Goal: Navigation & Orientation: Find specific page/section

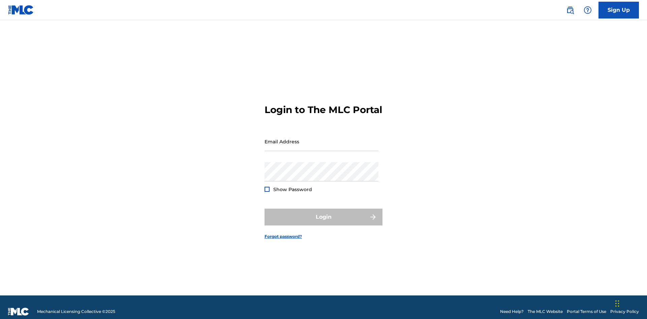
scroll to position [9, 0]
click at [322, 139] on input "Email Address" at bounding box center [322, 141] width 114 height 19
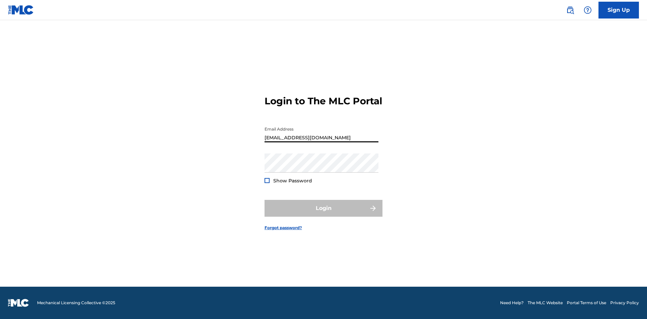
type input "[EMAIL_ADDRESS][DOMAIN_NAME]"
click at [324, 214] on button "Login" at bounding box center [324, 208] width 118 height 17
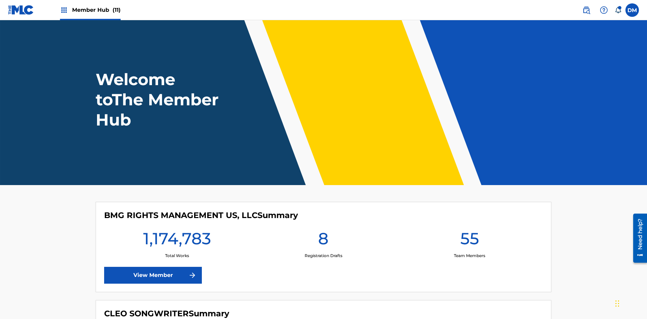
click at [96, 10] on span "Member Hub (11)" at bounding box center [96, 10] width 49 height 8
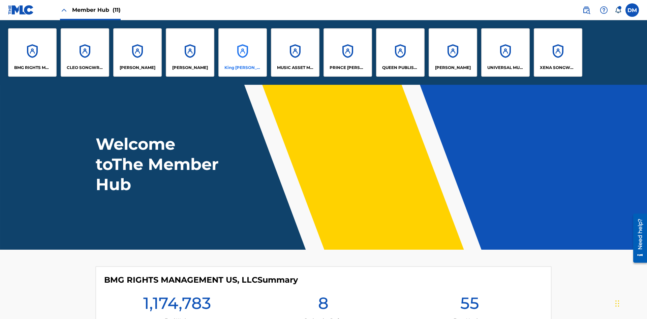
click at [242, 68] on p "King [PERSON_NAME]" at bounding box center [242, 68] width 37 height 6
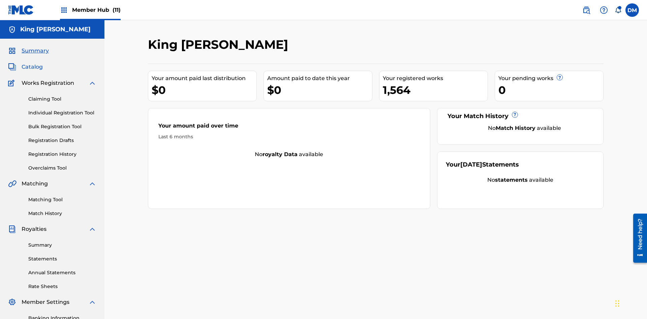
click at [32, 63] on span "Catalog" at bounding box center [32, 67] width 21 height 8
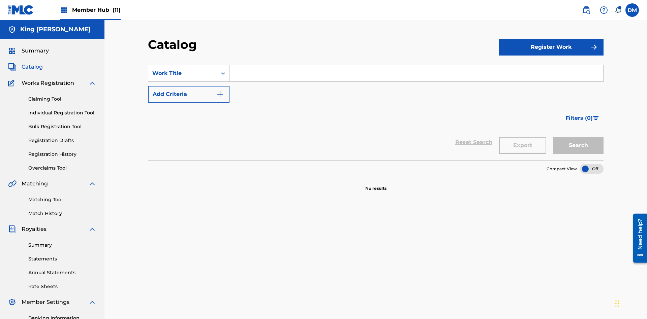
scroll to position [98, 0]
